Goal: Transaction & Acquisition: Purchase product/service

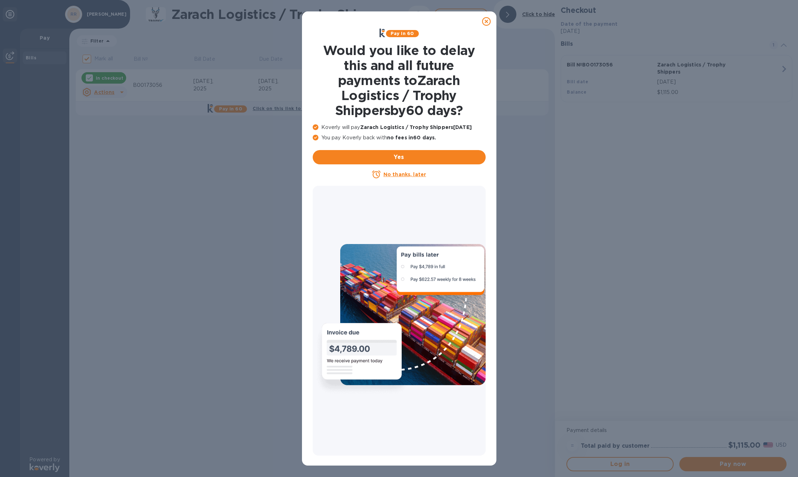
click at [485, 20] on icon at bounding box center [486, 21] width 9 height 9
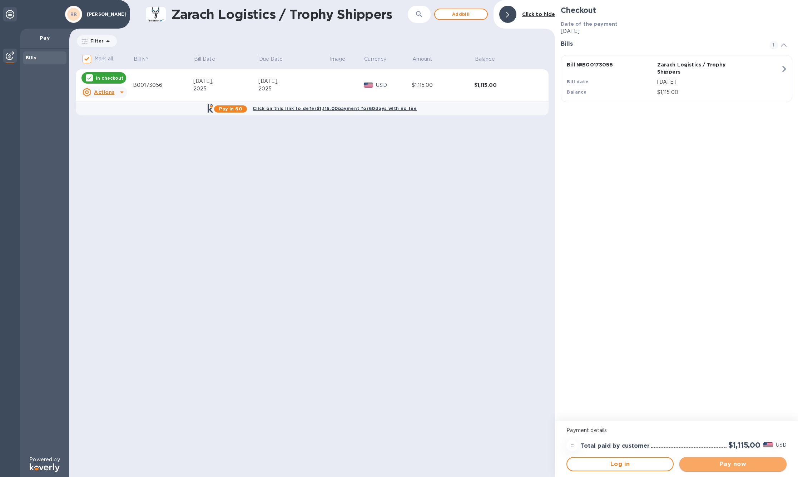
click at [735, 465] on span "Pay now" at bounding box center [733, 464] width 96 height 9
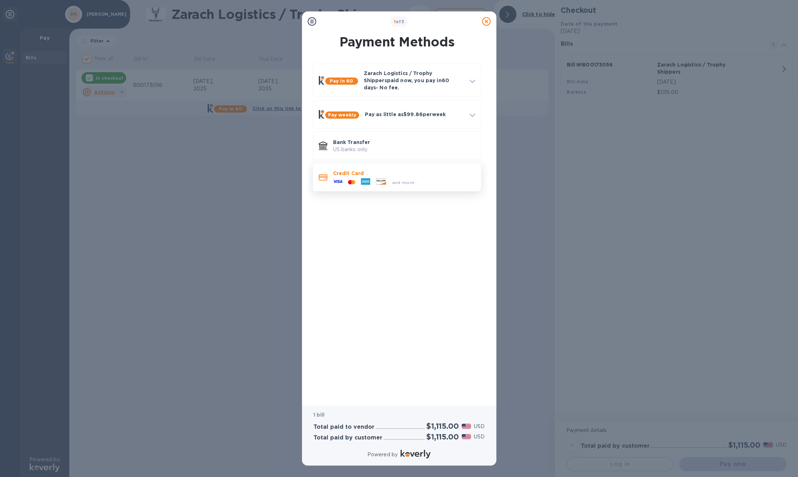
click at [409, 185] on span "and more..." at bounding box center [405, 182] width 26 height 5
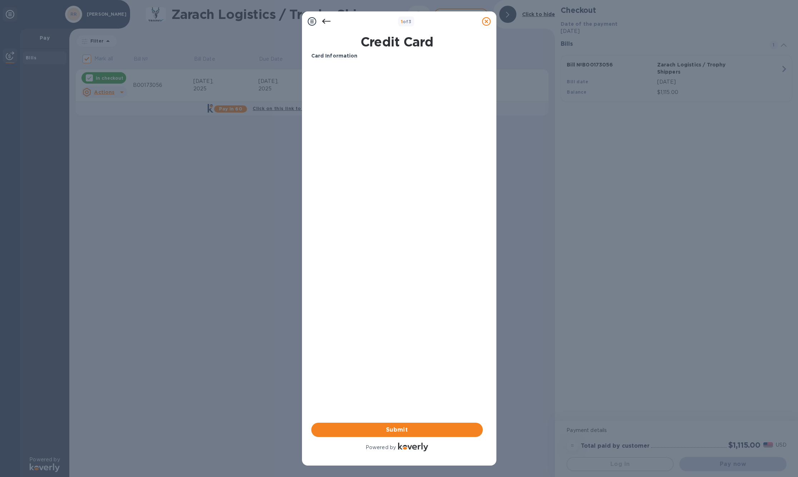
click at [342, 58] on b "Card Information" at bounding box center [334, 56] width 46 height 6
click at [386, 58] on p "Card Information" at bounding box center [397, 56] width 172 height 8
click at [324, 23] on icon at bounding box center [326, 21] width 9 height 5
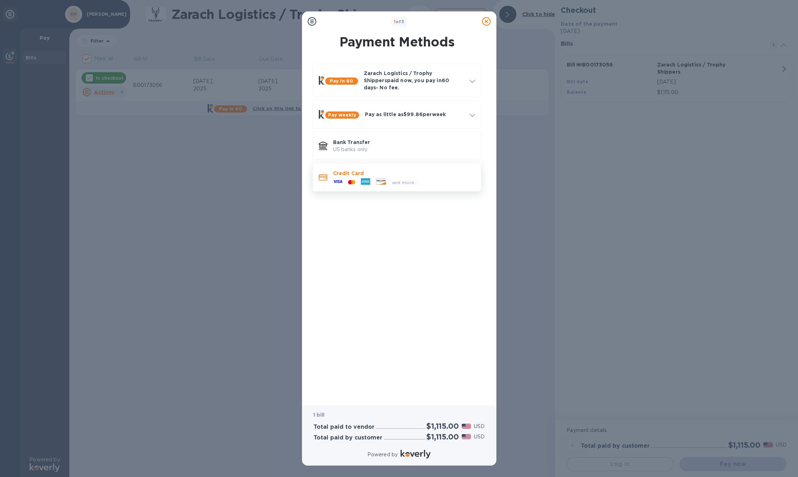
click at [327, 184] on div at bounding box center [323, 177] width 14 height 13
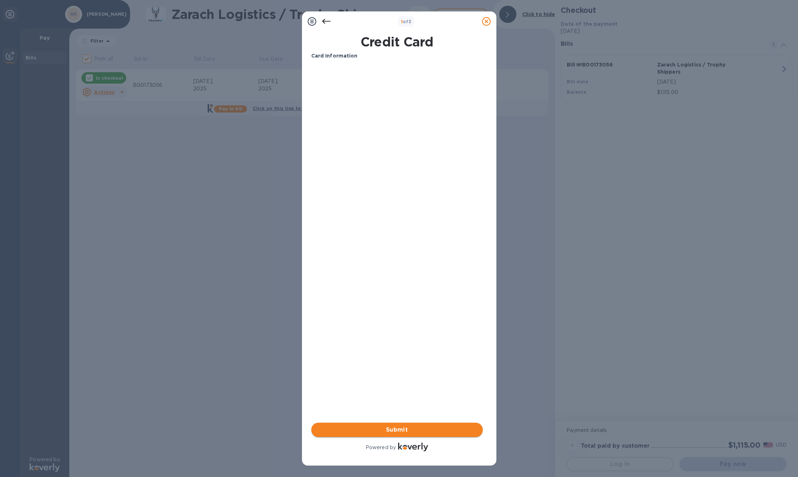
click at [397, 431] on span "Submit" at bounding box center [397, 430] width 160 height 9
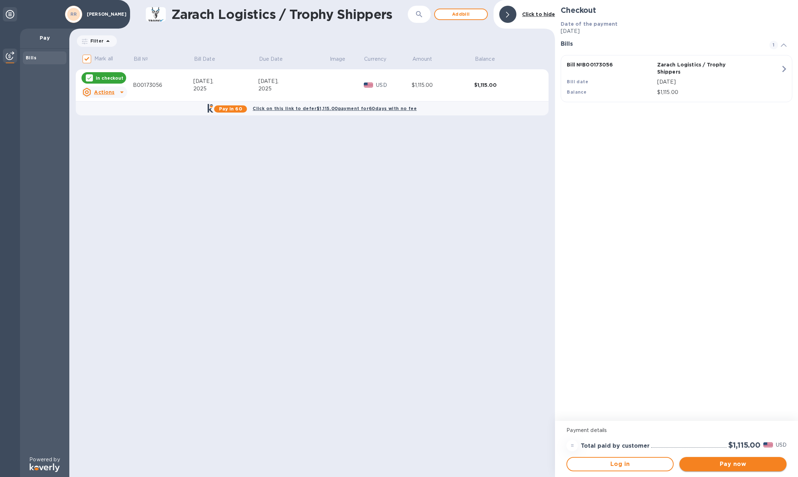
click at [736, 465] on span "Pay now" at bounding box center [733, 464] width 96 height 9
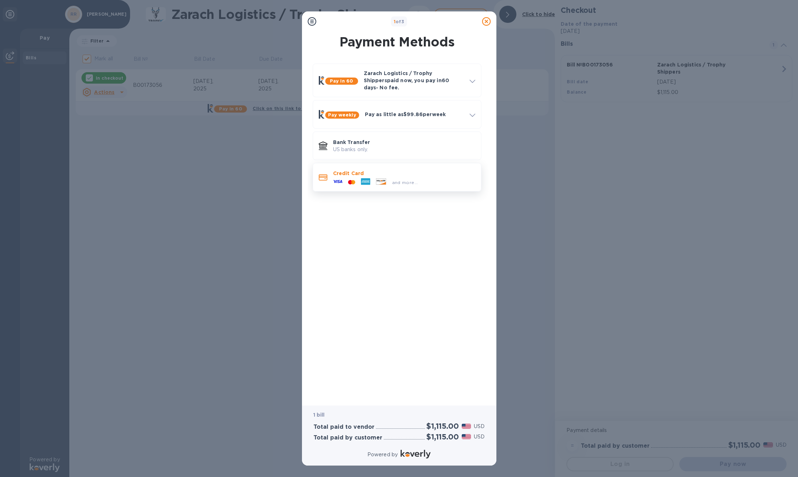
click at [383, 188] on div "and more..." at bounding box center [375, 182] width 91 height 11
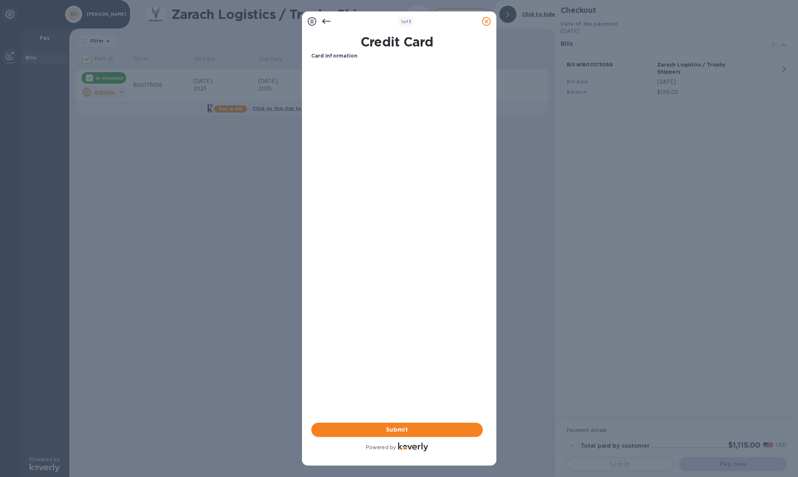
click at [354, 57] on b "Card Information" at bounding box center [334, 56] width 46 height 6
click at [397, 431] on span "Submit" at bounding box center [397, 430] width 160 height 9
click at [313, 22] on icon at bounding box center [312, 21] width 9 height 9
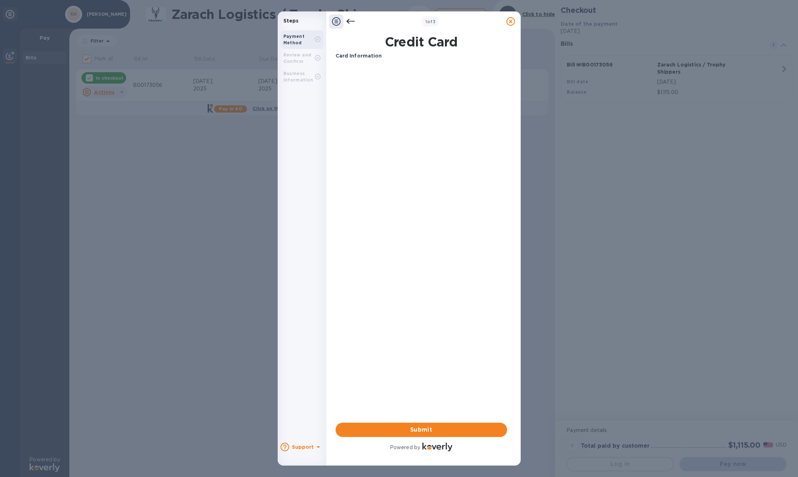
click at [352, 22] on icon at bounding box center [350, 21] width 9 height 9
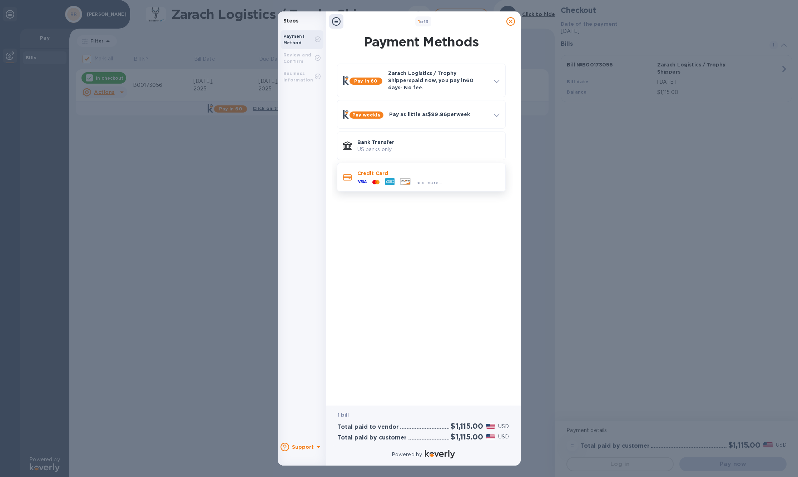
click at [388, 177] on p "Credit Card" at bounding box center [428, 173] width 142 height 7
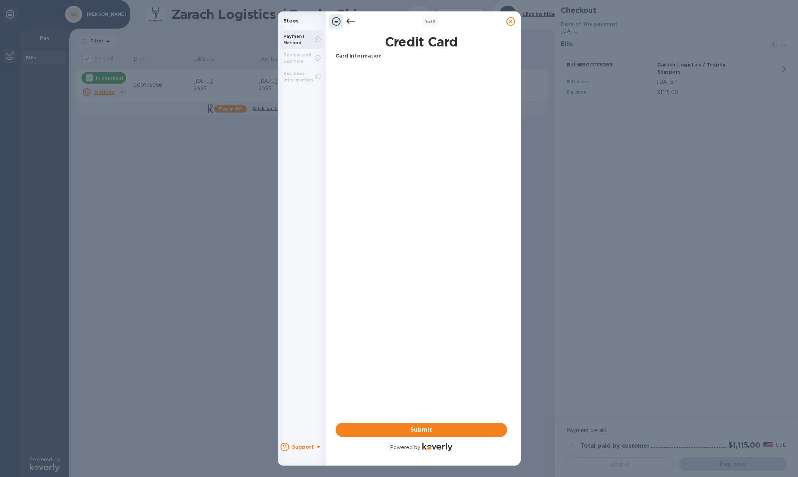
click at [382, 59] on b "Card Information" at bounding box center [359, 56] width 46 height 6
click at [336, 23] on icon at bounding box center [336, 21] width 9 height 9
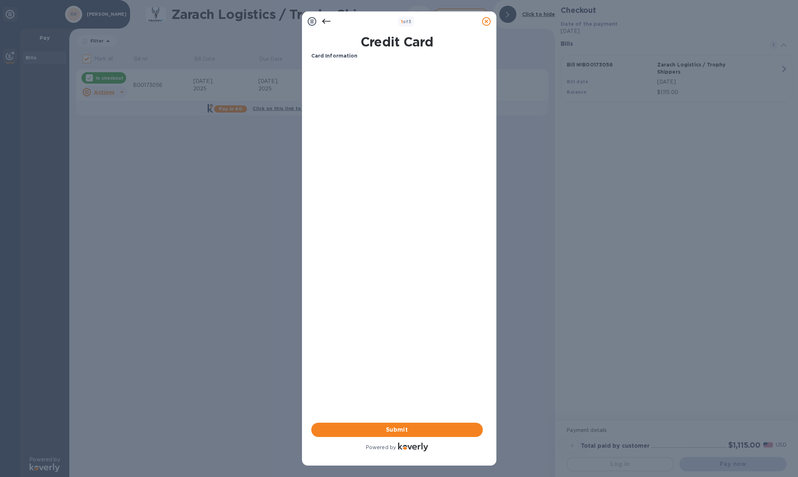
click at [326, 21] on icon at bounding box center [326, 21] width 9 height 5
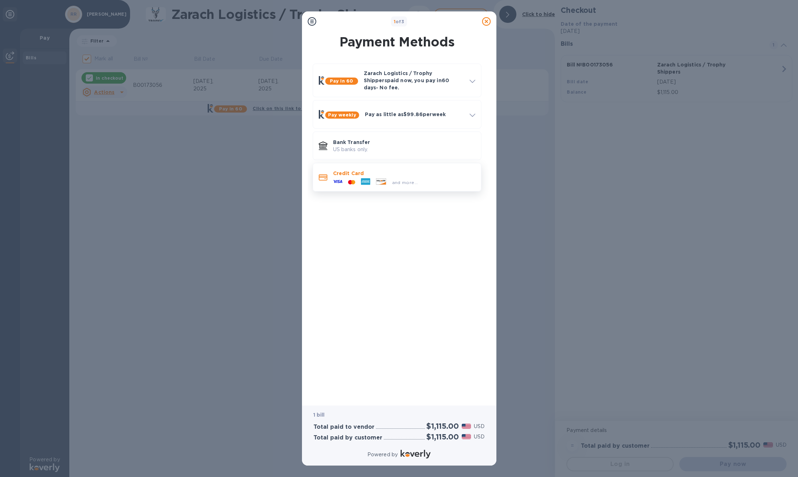
click at [399, 177] on p "Credit Card" at bounding box center [404, 173] width 142 height 7
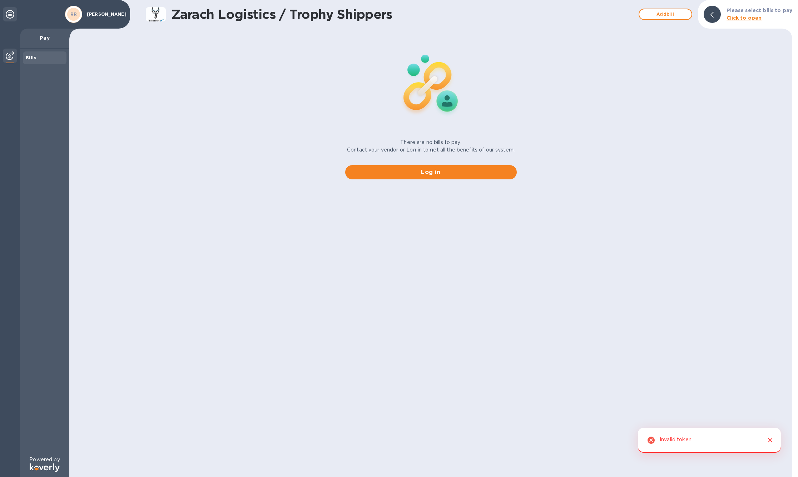
click at [9, 57] on img at bounding box center [10, 55] width 9 height 9
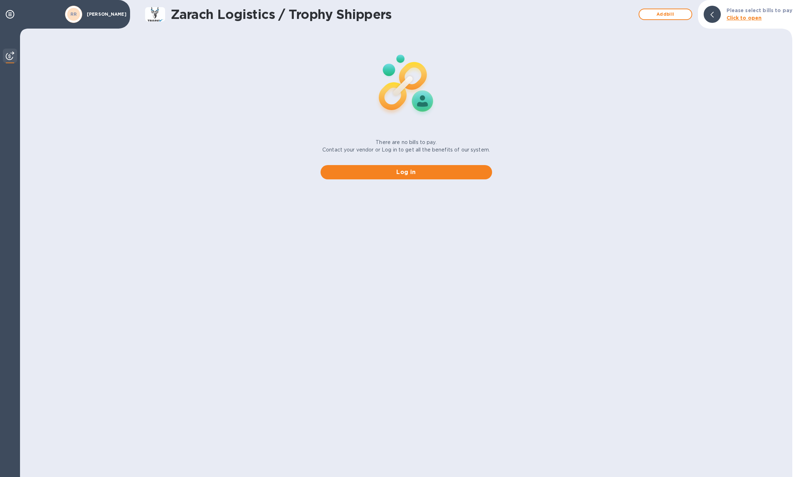
click at [748, 18] on b "Click to open" at bounding box center [743, 18] width 35 height 6
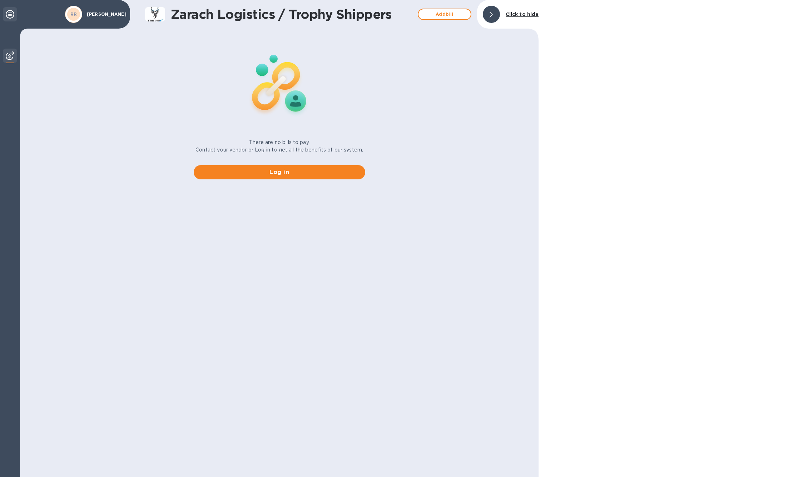
click at [11, 17] on icon at bounding box center [10, 14] width 9 height 9
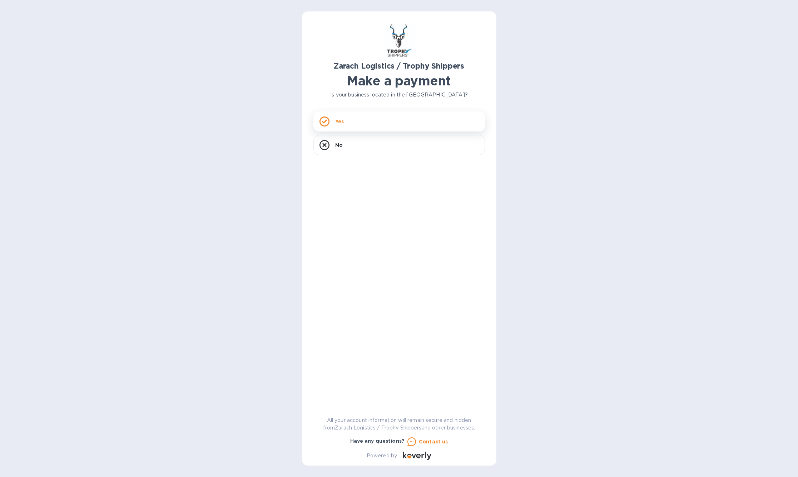
click at [349, 124] on div "Yes" at bounding box center [399, 121] width 172 height 20
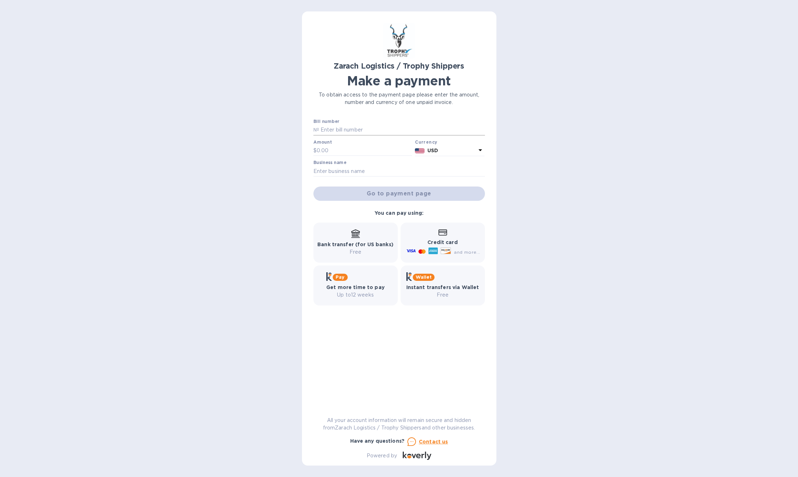
click at [354, 135] on input "text" at bounding box center [402, 130] width 166 height 11
click at [432, 135] on input "text" at bounding box center [402, 130] width 166 height 11
type input "B00173056"
click at [356, 156] on input "text" at bounding box center [365, 150] width 96 height 11
type input "1,115.00"
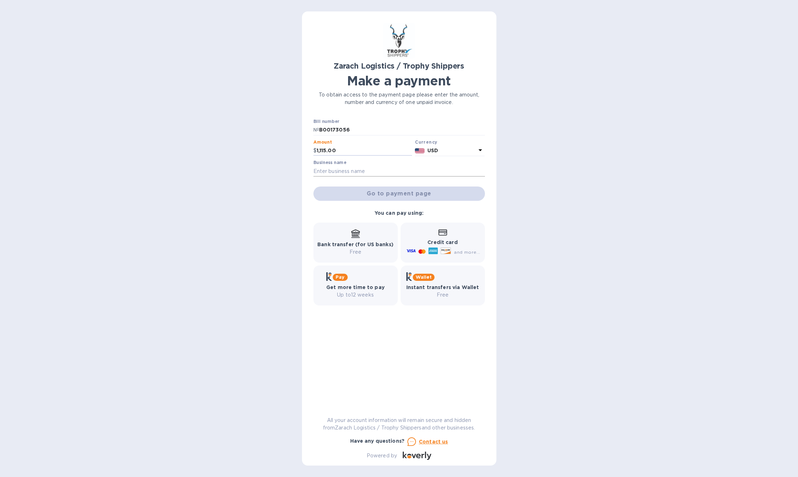
click at [428, 177] on input "text" at bounding box center [399, 171] width 172 height 11
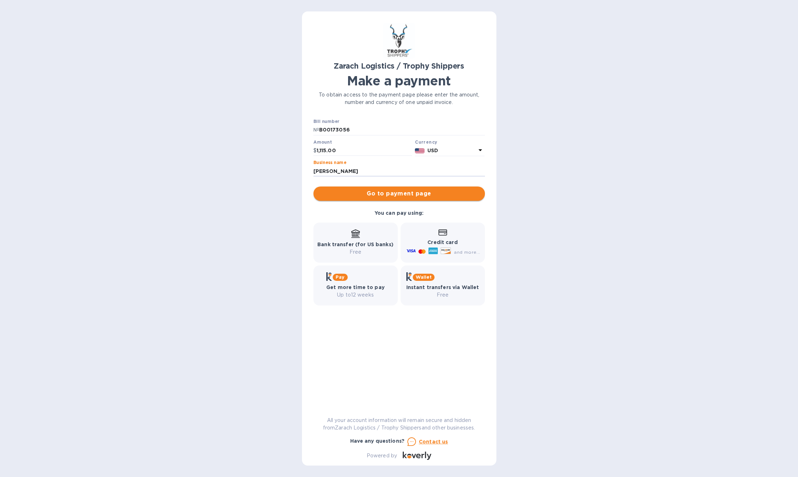
type input "[PERSON_NAME]"
click at [423, 198] on span "Go to payment page" at bounding box center [399, 193] width 160 height 9
